Goal: Task Accomplishment & Management: Use online tool/utility

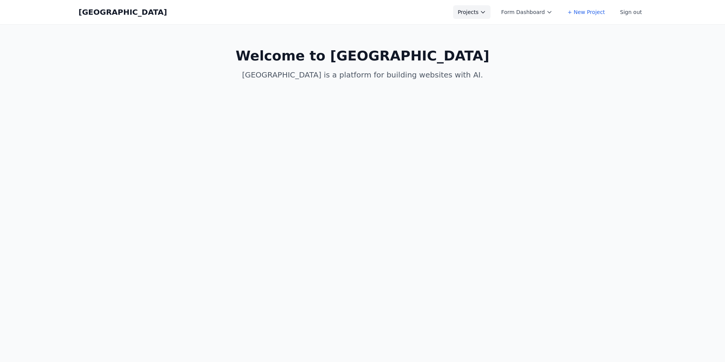
click at [478, 9] on button "Projects" at bounding box center [471, 12] width 37 height 14
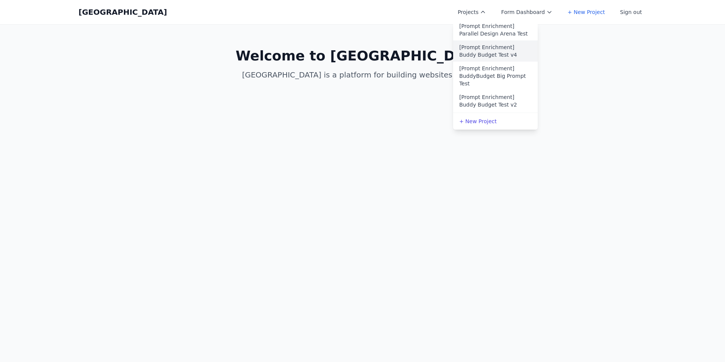
scroll to position [84, 0]
click at [499, 39] on link "[Prompt Enrichment] Parallel Design Arena Test" at bounding box center [495, 33] width 85 height 21
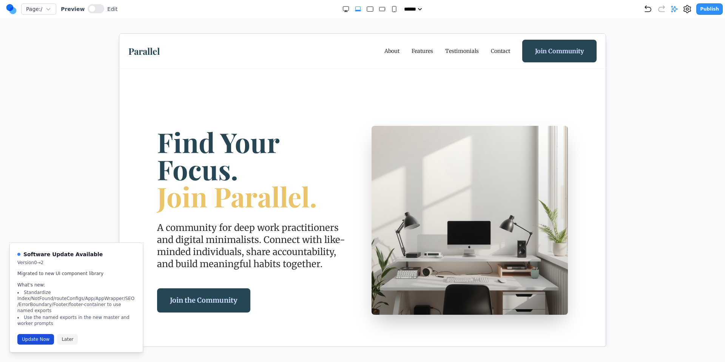
click at [38, 338] on button "Update Now" at bounding box center [35, 339] width 37 height 11
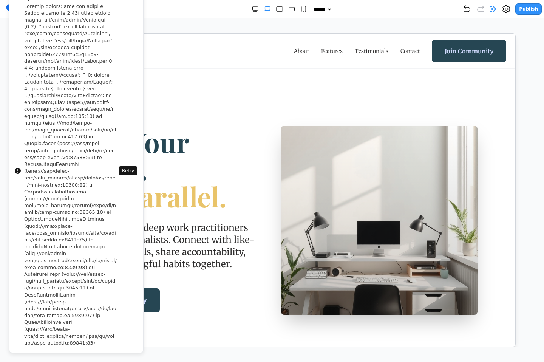
click at [289, 93] on section "Find Your Focus. Join Parallel. A community for deep work practitioners and dig…" at bounding box center [271, 219] width 486 height 313
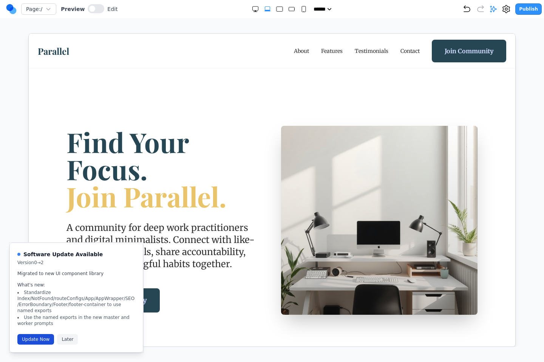
click at [35, 340] on button "Update Now" at bounding box center [35, 339] width 37 height 11
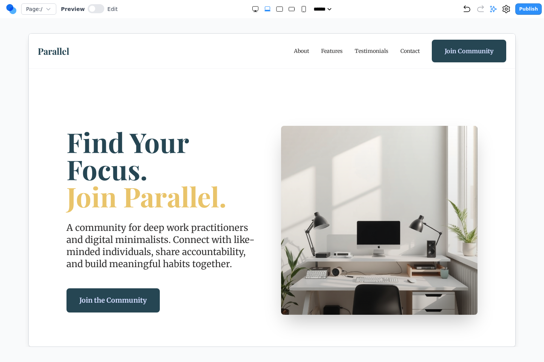
click at [179, 31] on div "Page: / Preview Edit ***** ***** ****** ****** ****** Publish Make Changes With…" at bounding box center [272, 173] width 544 height 347
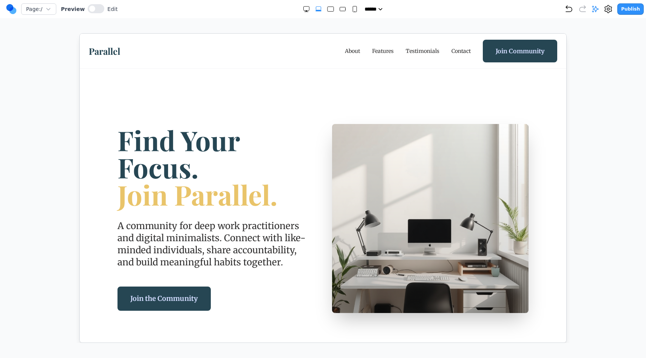
click at [16, 8] on icon at bounding box center [11, 9] width 11 height 12
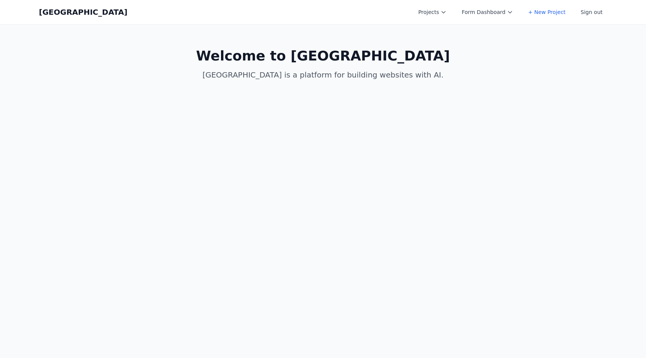
click at [435, 79] on p "[GEOGRAPHIC_DATA] is a platform for building websites with AI." at bounding box center [323, 74] width 290 height 11
click at [432, 15] on button "Projects" at bounding box center [432, 12] width 37 height 14
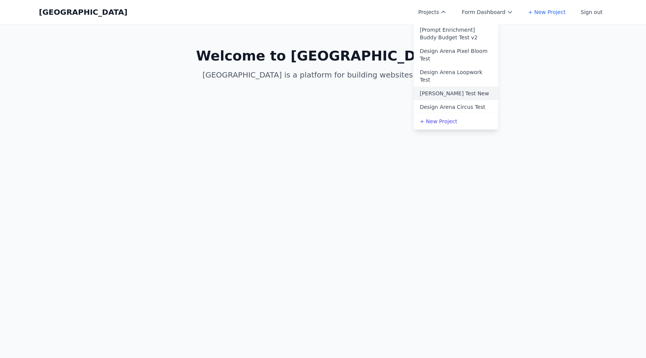
click at [445, 86] on link "[PERSON_NAME] Test New" at bounding box center [456, 93] width 85 height 14
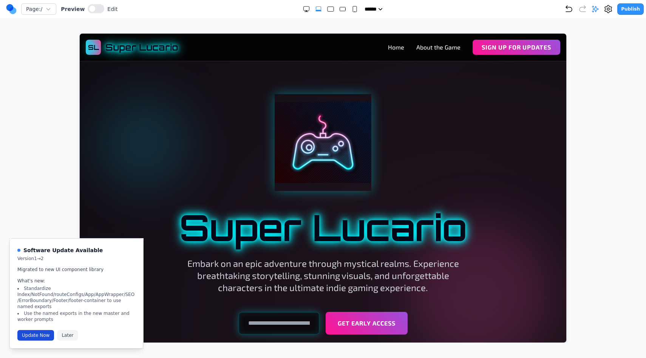
click at [40, 335] on button "Update Now" at bounding box center [35, 335] width 37 height 11
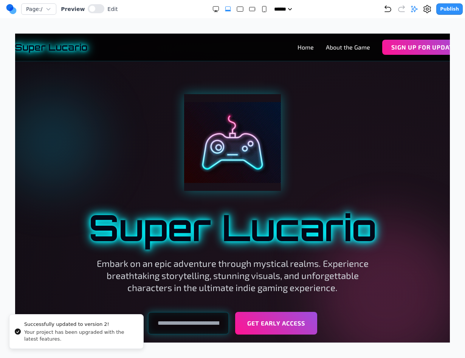
click at [396, 25] on div "Page: / Preview Edit ***** ***** ****** ****** ****** Publish Make Changes With…" at bounding box center [232, 171] width 465 height 343
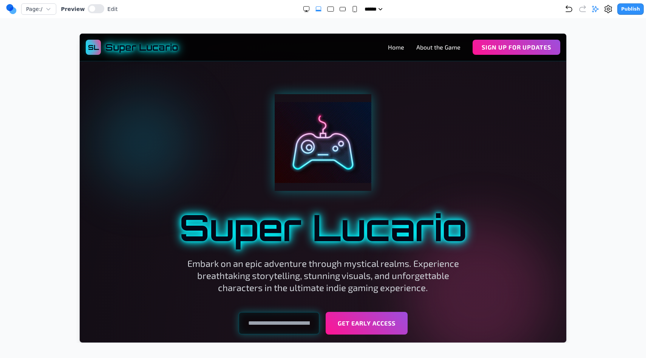
click at [16, 11] on circle at bounding box center [12, 10] width 7 height 7
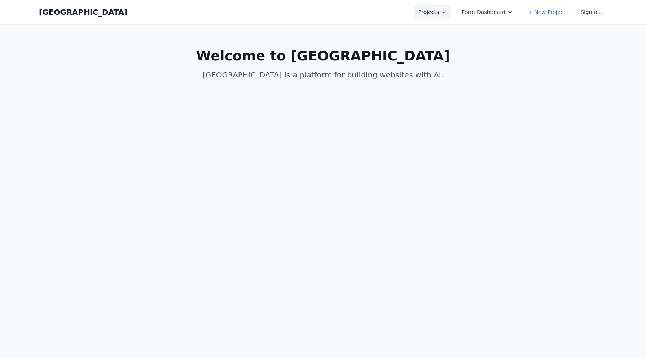
click at [442, 15] on button "Projects" at bounding box center [432, 12] width 37 height 14
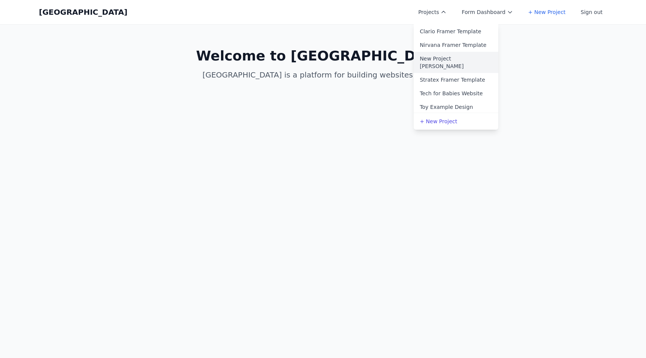
scroll to position [347, 0]
click at [453, 51] on link "New Project [PERSON_NAME]" at bounding box center [456, 61] width 85 height 21
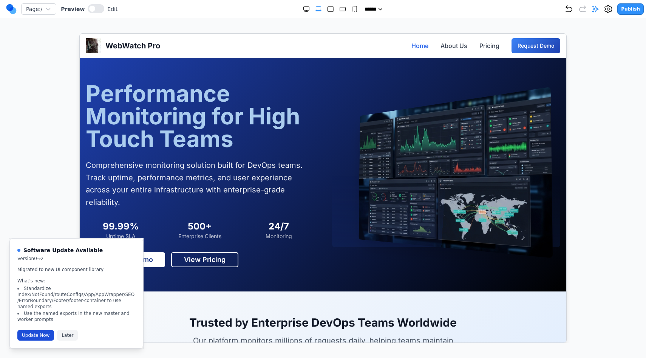
click at [30, 332] on button "Update Now" at bounding box center [35, 335] width 37 height 11
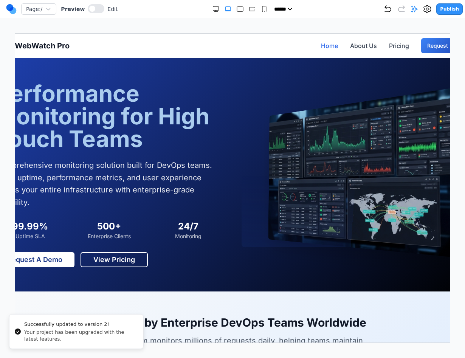
click at [372, 23] on div "Page: / Preview Edit ***** ***** ****** ****** ****** Publish Make Changes With…" at bounding box center [232, 171] width 465 height 343
